Goal: Task Accomplishment & Management: Manage account settings

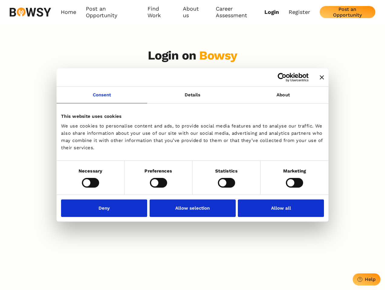
click at [320, 78] on icon "Close banner" at bounding box center [322, 77] width 4 height 4
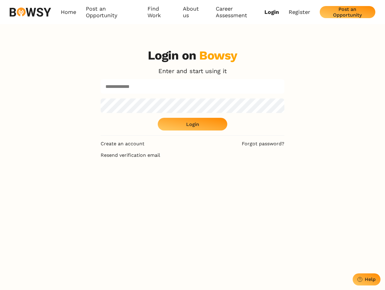
click at [102, 99] on link "Consent" at bounding box center [102, 95] width 91 height 17
click at [283, 99] on div "Login on Bowsy Enter and start using it Login" at bounding box center [193, 91] width 184 height 87
click at [90, 183] on div "Login on Bowsy Enter and start using it Login Create an account Forgot password…" at bounding box center [192, 189] width 385 height 290
click at [158, 183] on div "Login on Bowsy Enter and start using it Login Create an account Forgot password…" at bounding box center [193, 189] width 194 height 290
click at [227, 183] on div "Login on Bowsy Enter and start using it Login Create an account Forgot password…" at bounding box center [193, 189] width 194 height 290
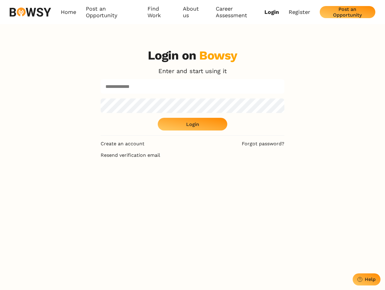
click at [295, 183] on div "Login on Bowsy Enter and start using it Login Create an account Forgot password…" at bounding box center [192, 189] width 385 height 290
click at [106, 208] on div "Login on Bowsy Enter and start using it Login Create an account Forgot password…" at bounding box center [193, 189] width 194 height 290
click at [193, 208] on div "Login on Bowsy Enter and start using it Login Create an account Forgot password…" at bounding box center [193, 189] width 194 height 290
